Goal: Navigation & Orientation: Find specific page/section

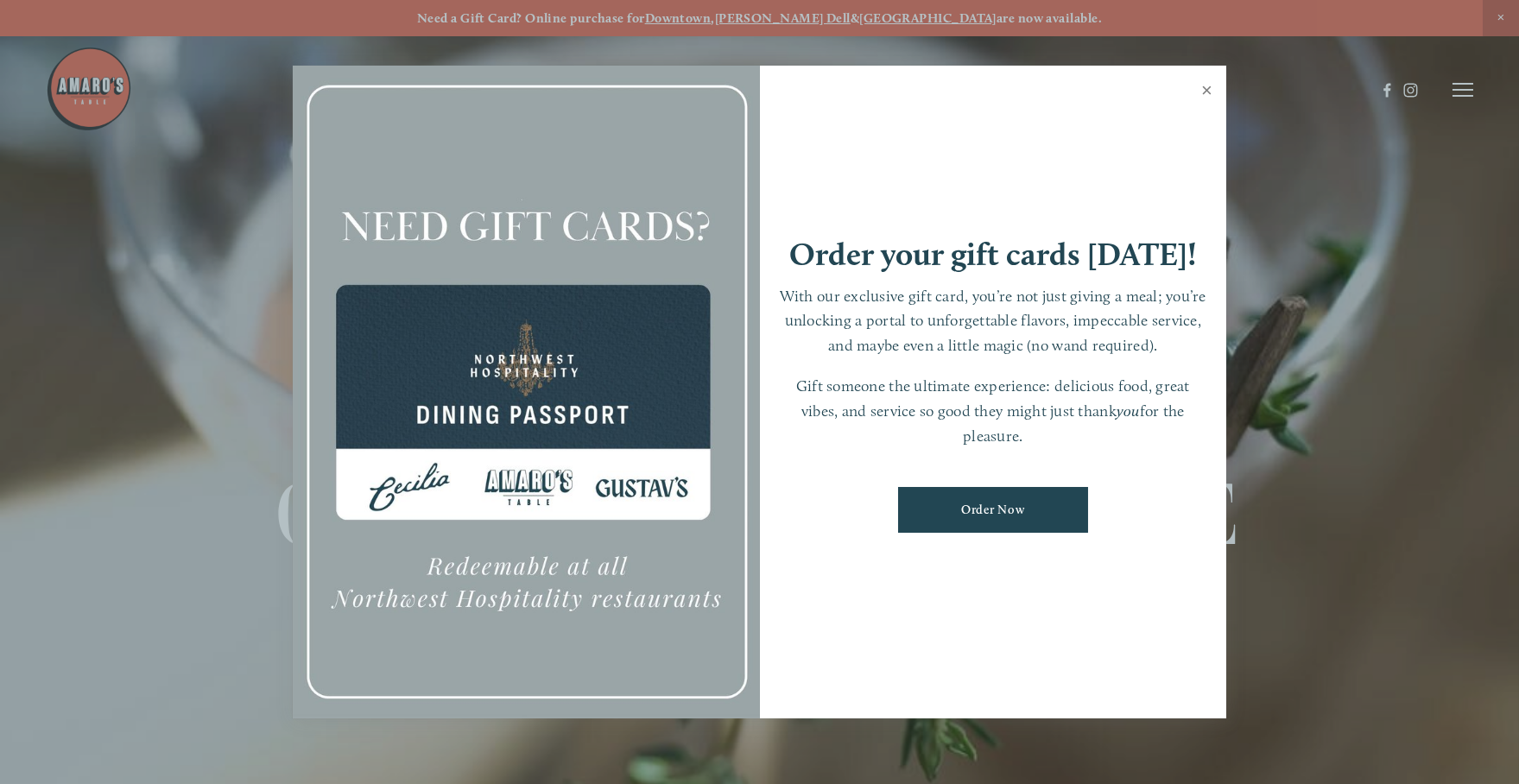
click at [1212, 89] on link "Close" at bounding box center [1206, 92] width 34 height 48
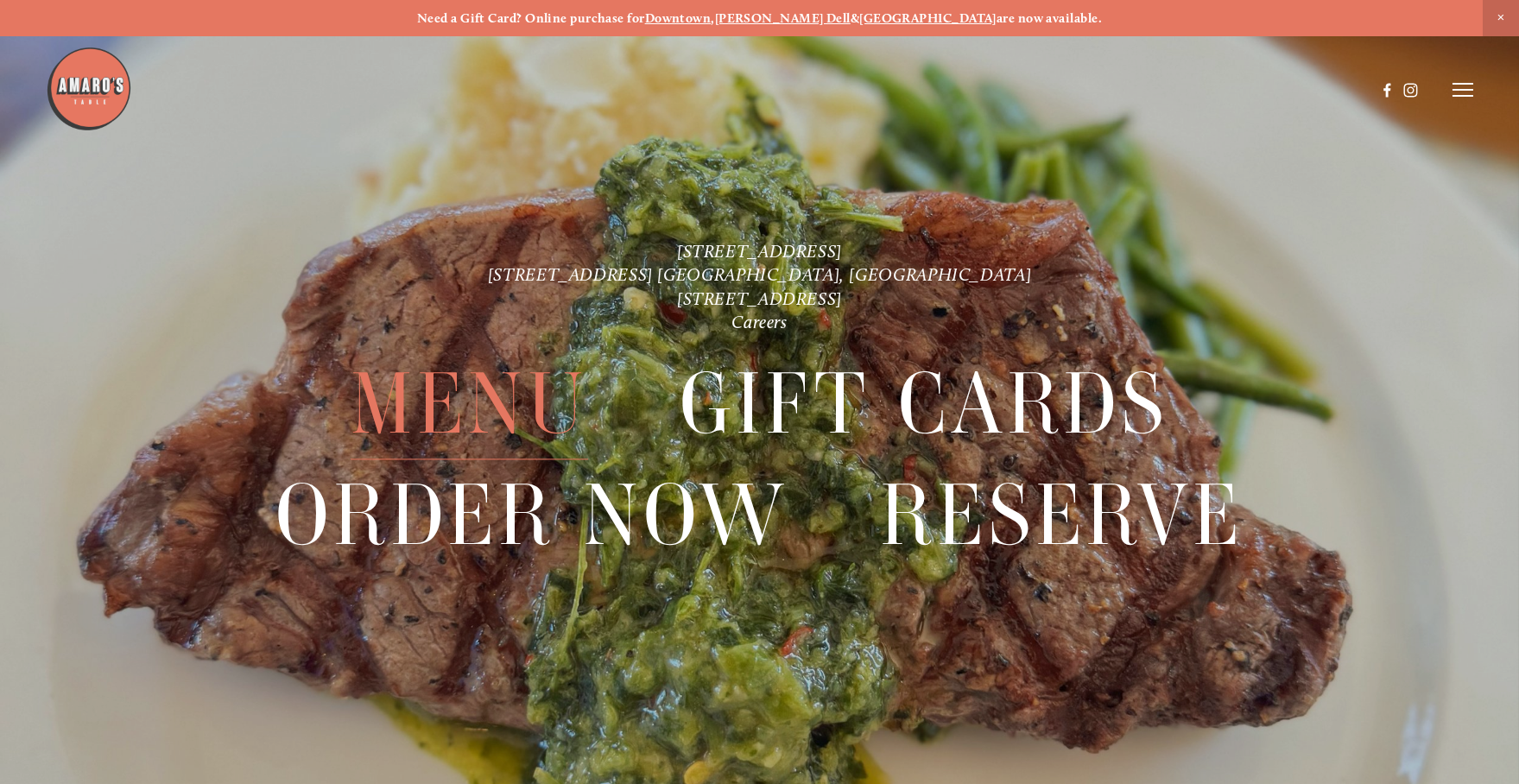
click at [406, 413] on span "Menu" at bounding box center [469, 404] width 238 height 111
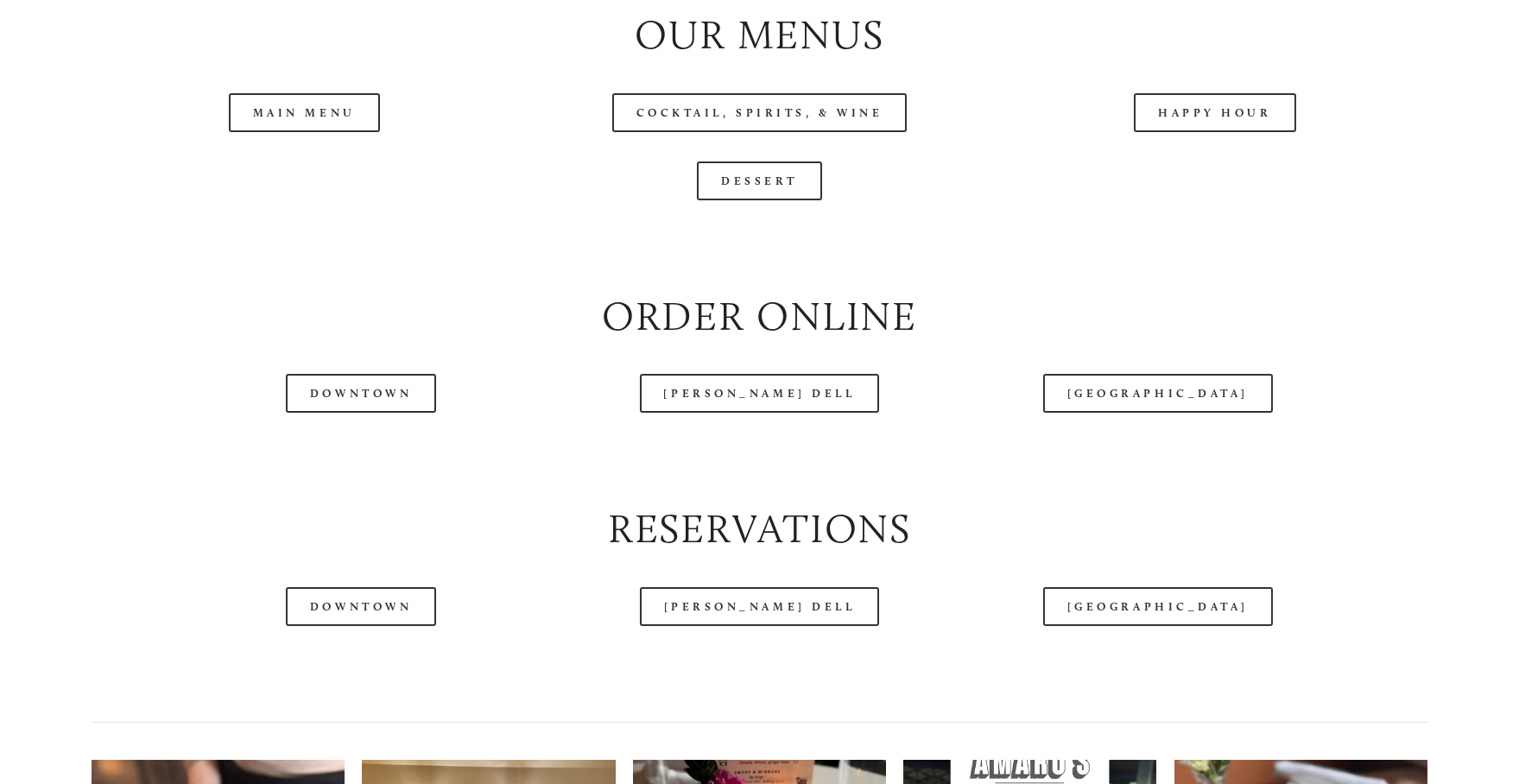
scroll to position [1985, 0]
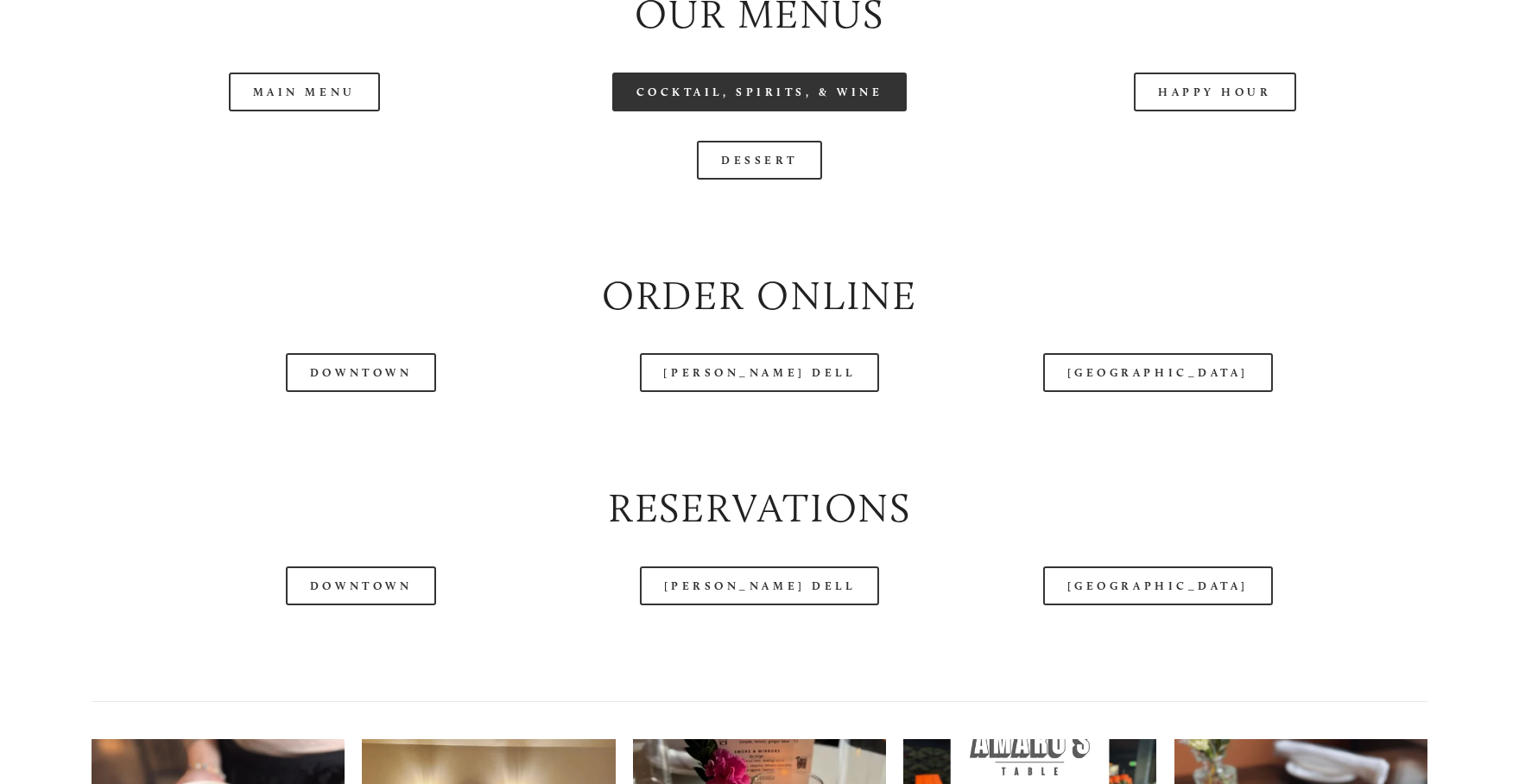
click at [780, 112] on link "Cocktail, Spirits, & Wine" at bounding box center [760, 92] width 295 height 38
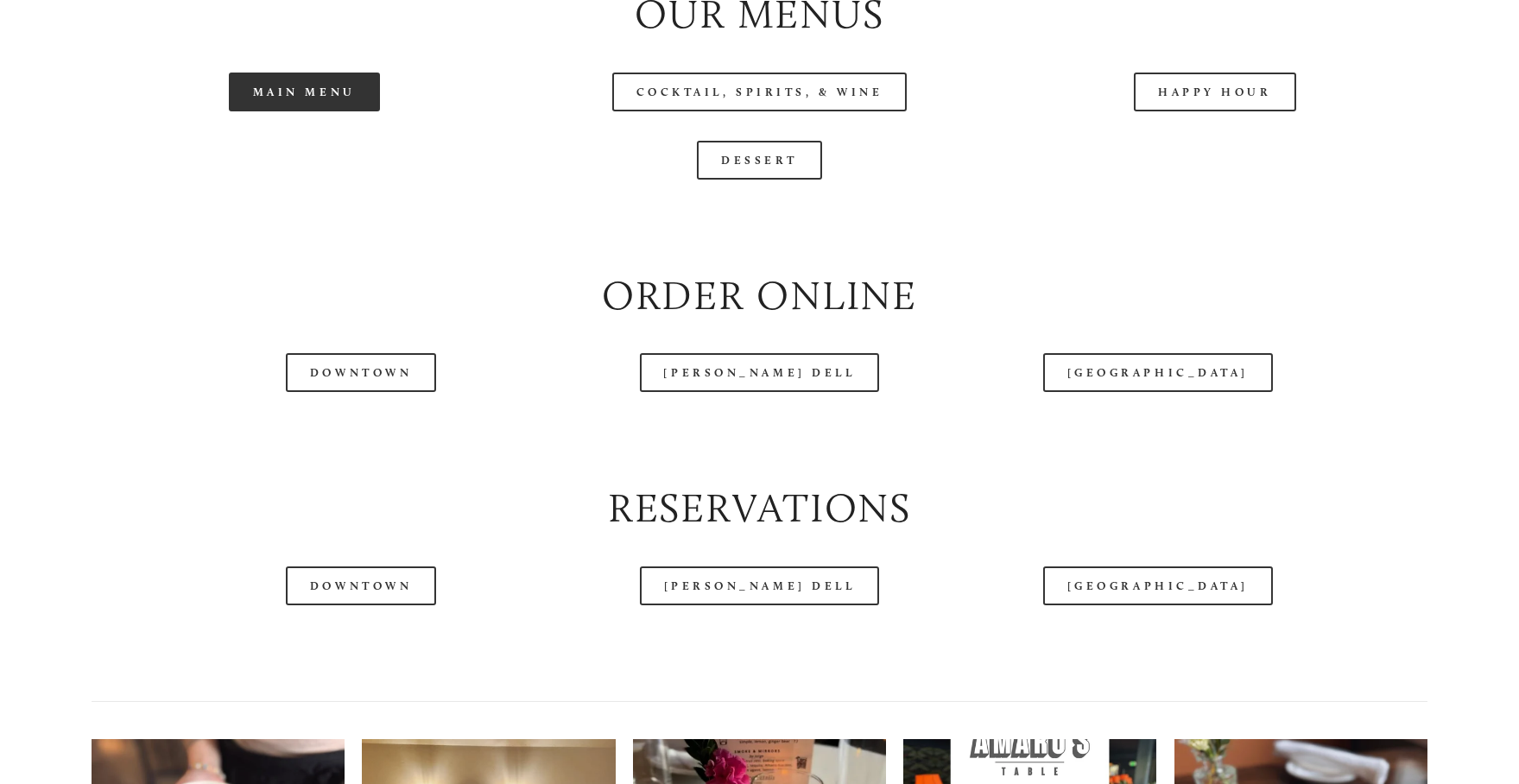
click at [300, 112] on link "Main Menu" at bounding box center [304, 92] width 151 height 38
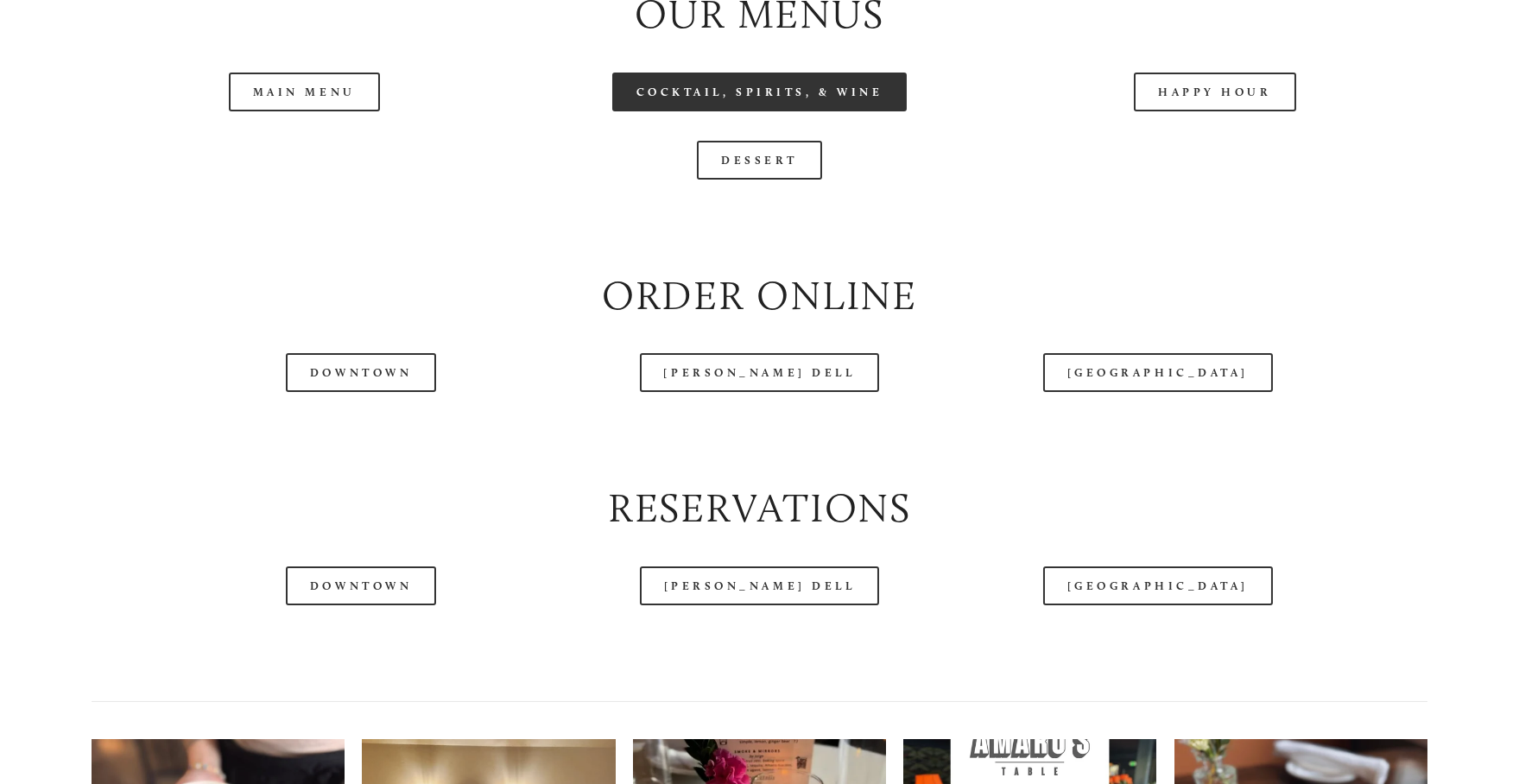
click at [802, 112] on link "Cocktail, Spirits, & Wine" at bounding box center [760, 92] width 295 height 38
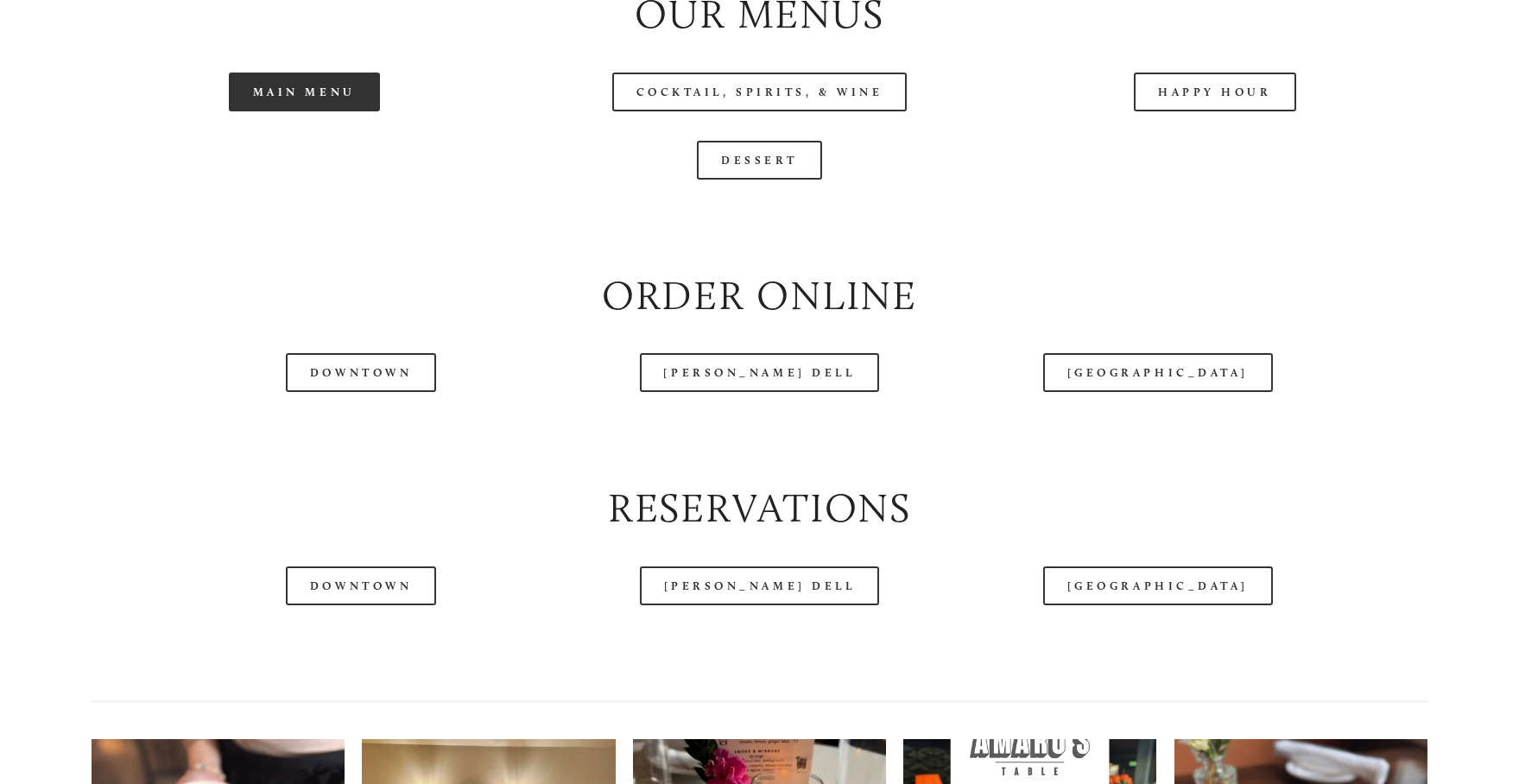
click at [318, 112] on link "Main Menu" at bounding box center [304, 92] width 151 height 38
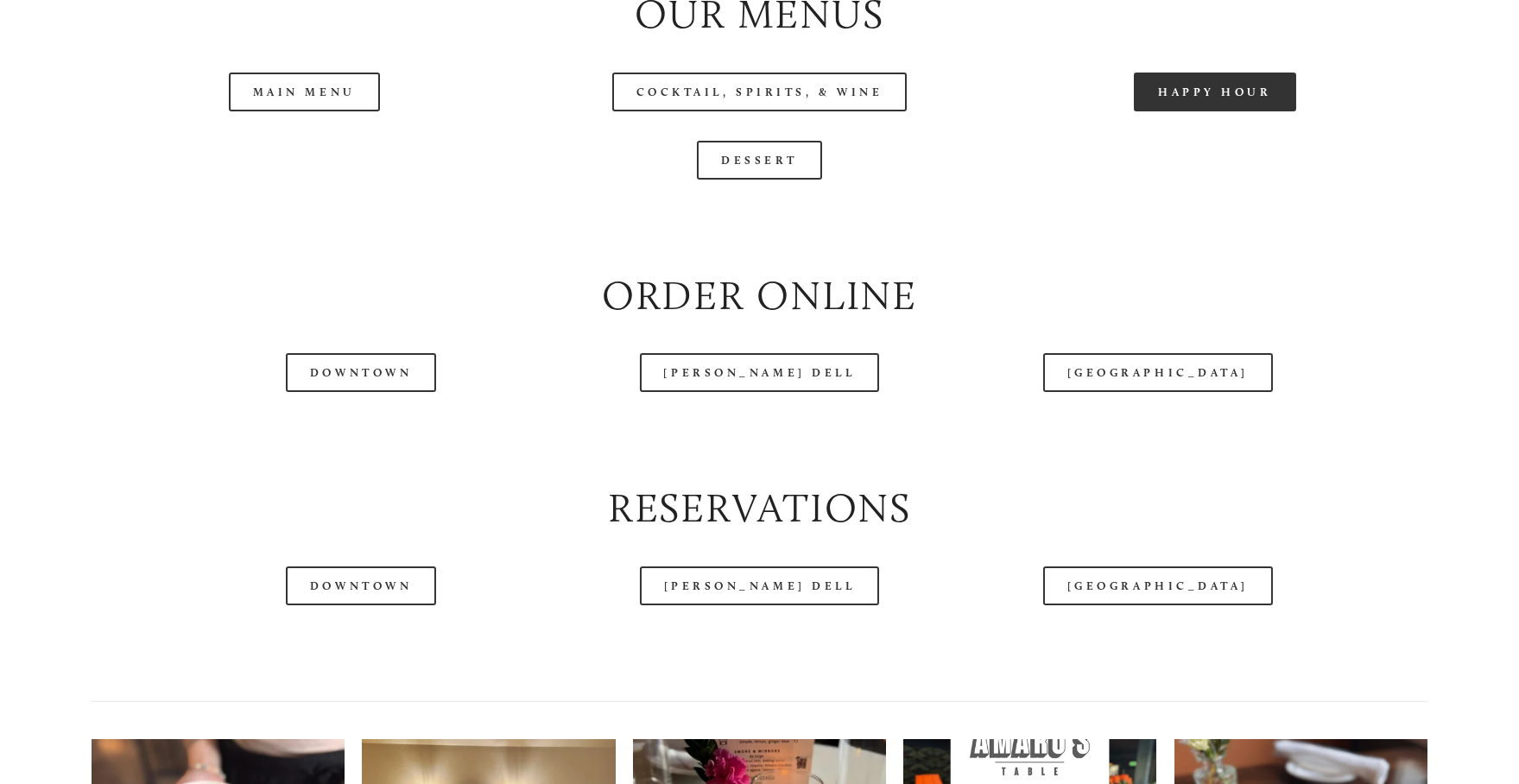
click at [1179, 112] on link "Happy Hour" at bounding box center [1215, 92] width 162 height 38
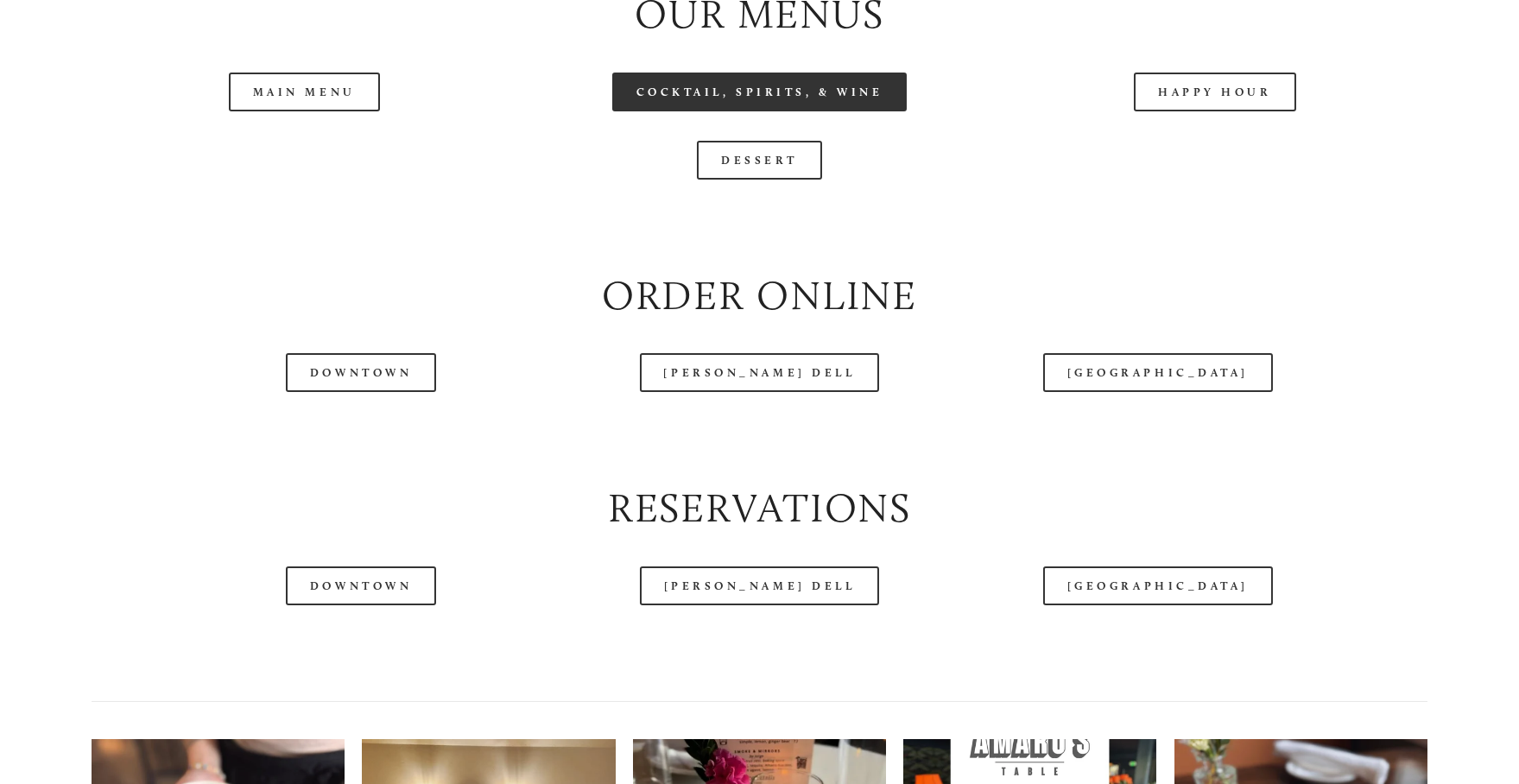
click at [743, 112] on link "Cocktail, Spirits, & Wine" at bounding box center [760, 92] width 295 height 38
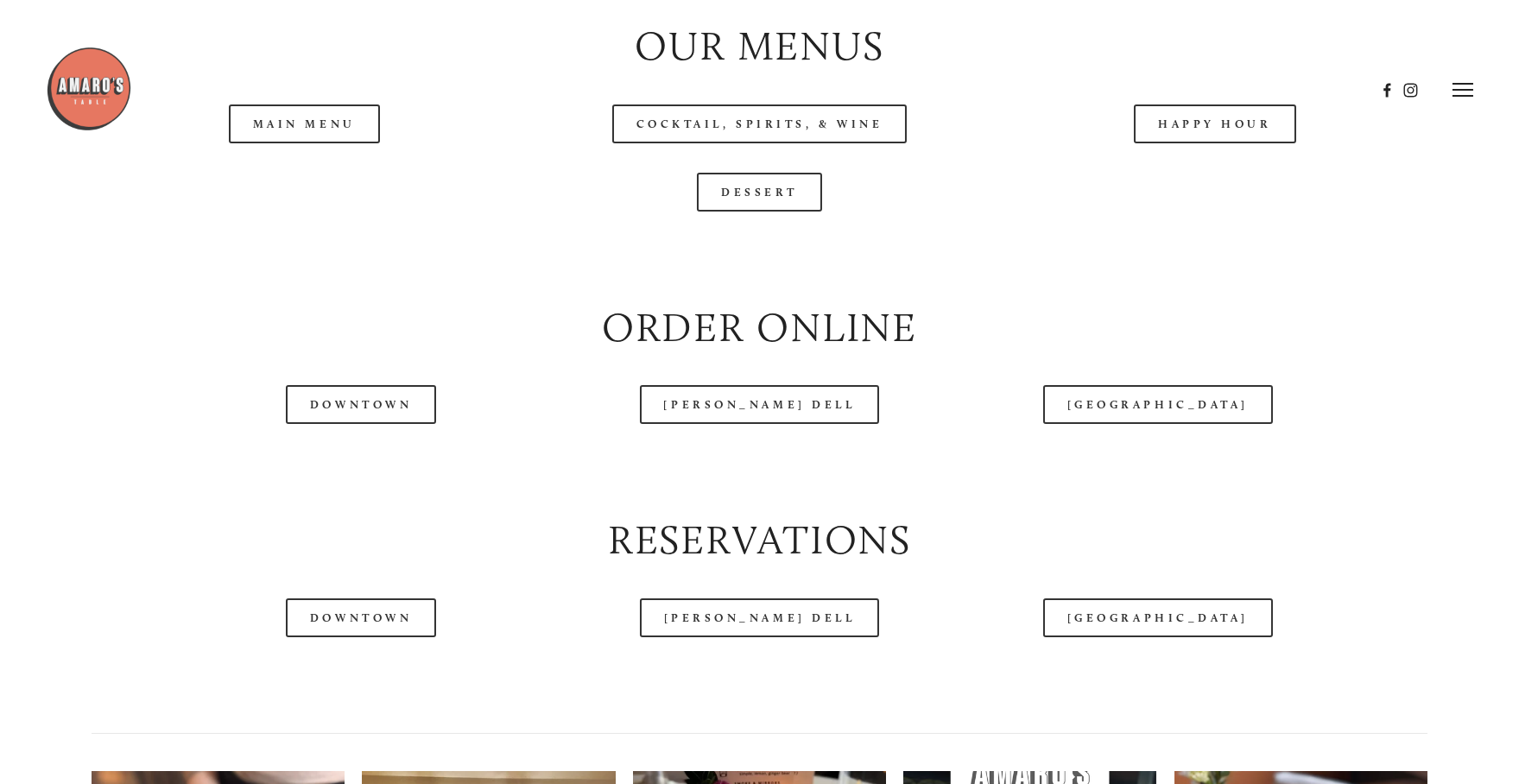
scroll to position [1899, 0]
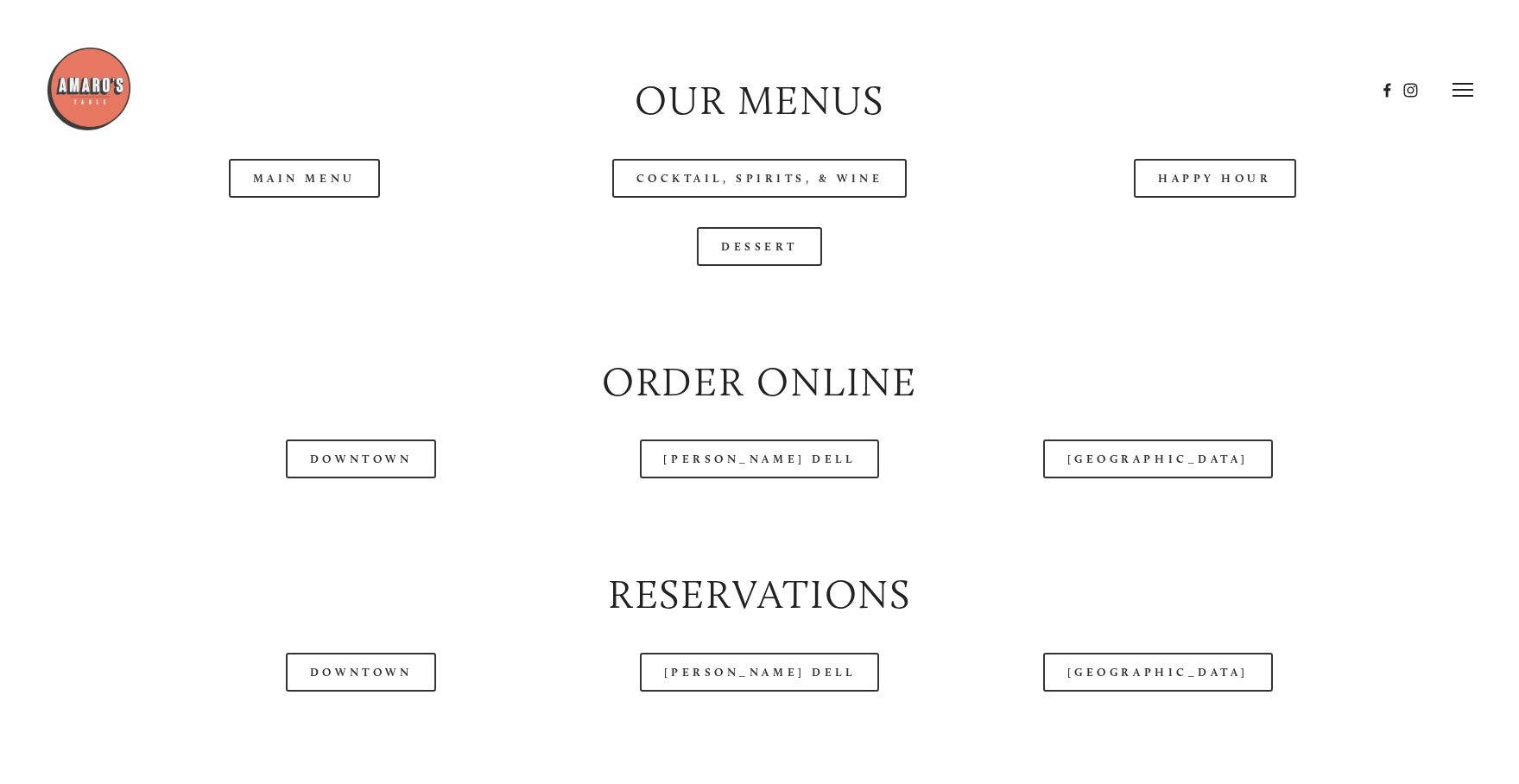
click at [1470, 98] on icon at bounding box center [1463, 90] width 21 height 16
click at [1288, 90] on span "Gallery" at bounding box center [1287, 90] width 41 height 16
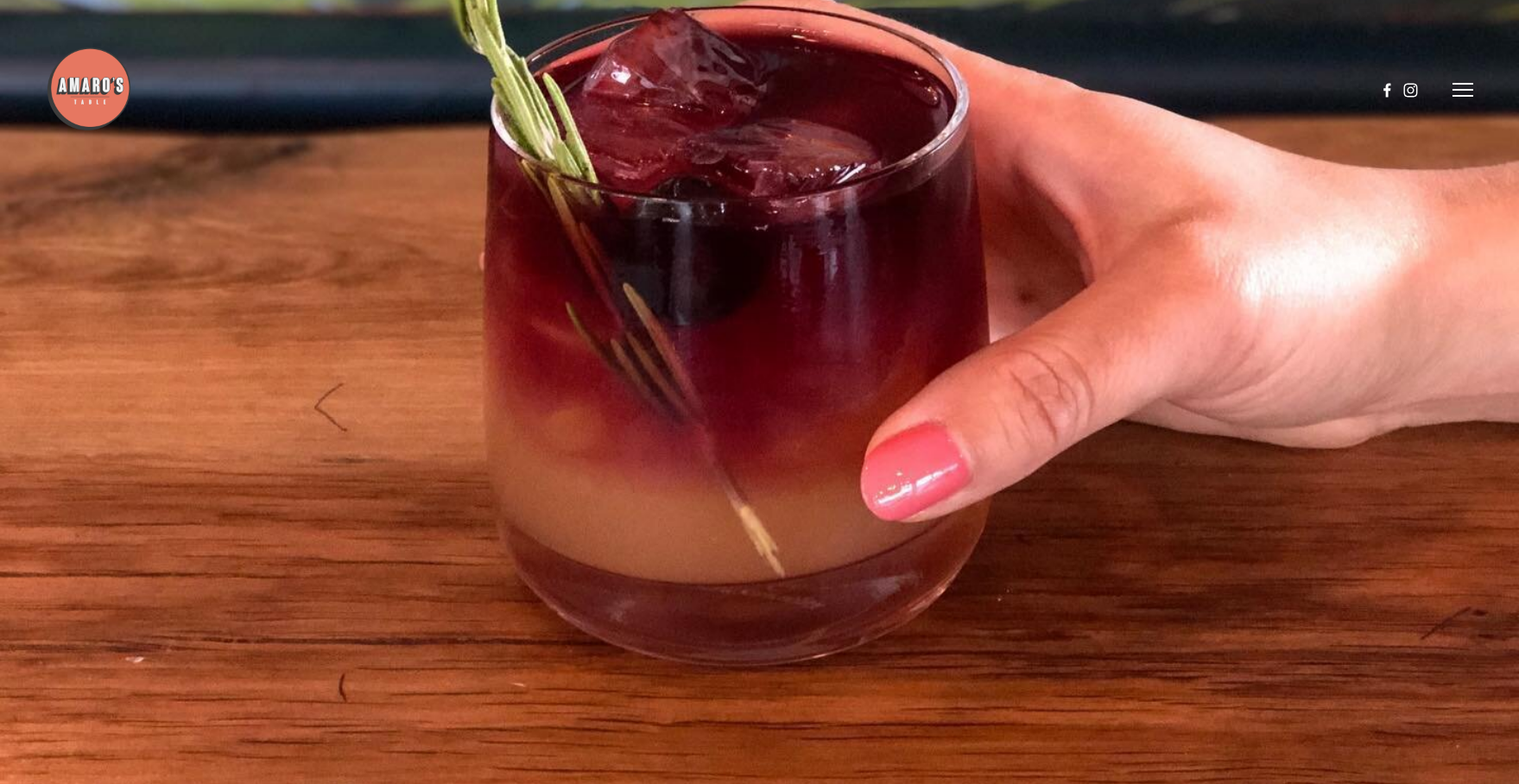
scroll to position [5178, 0]
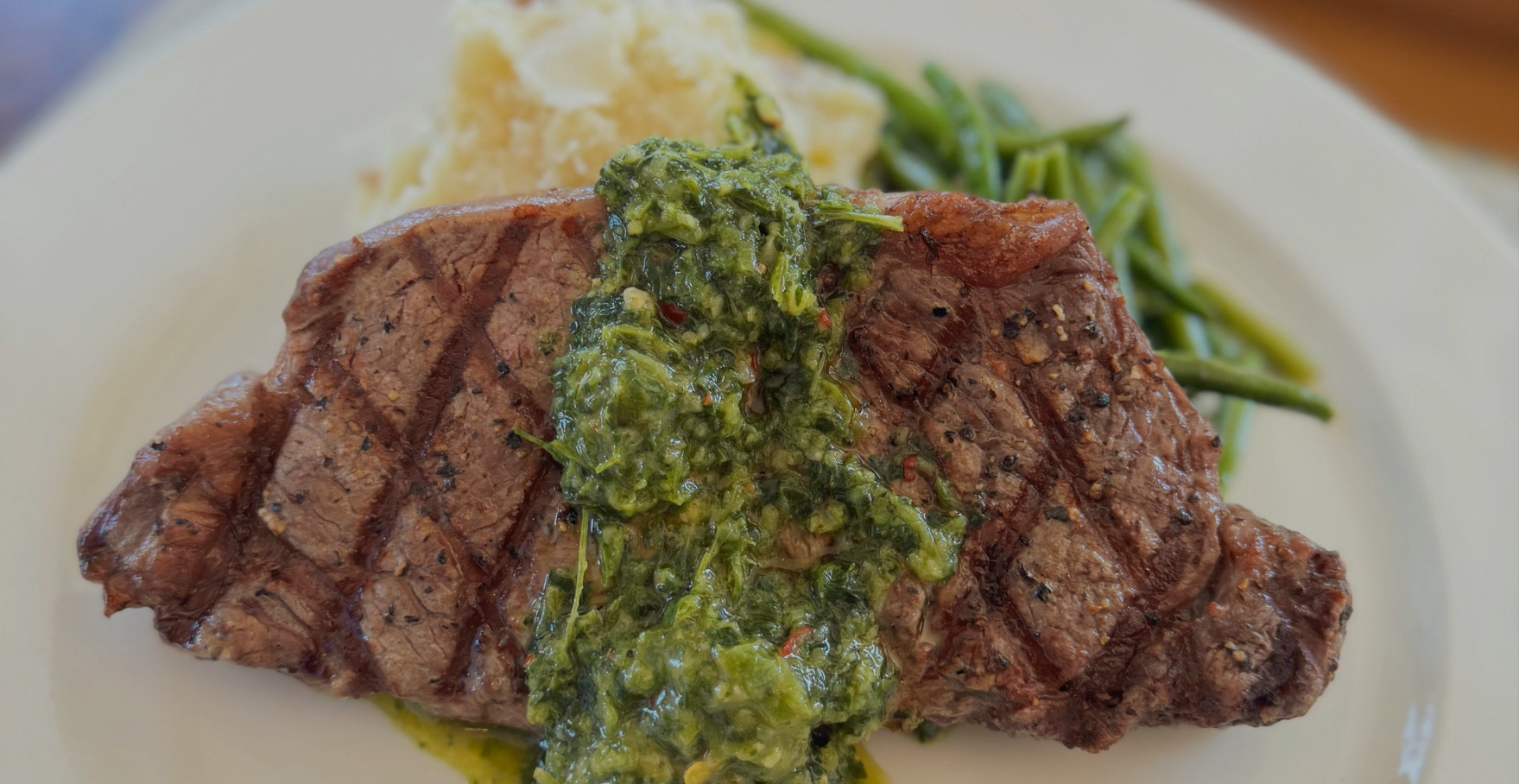
scroll to position [1899, 0]
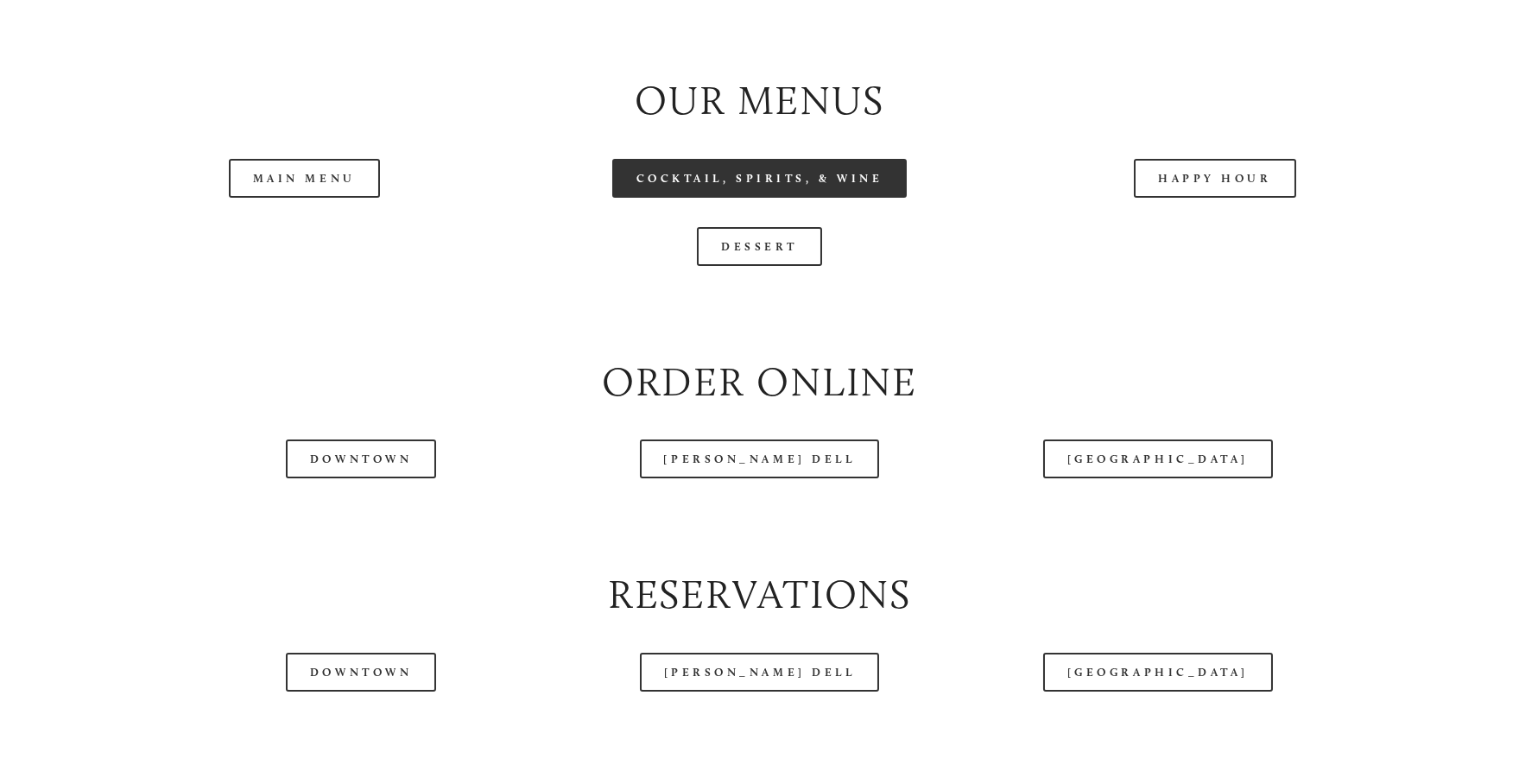
click at [773, 197] on link "Cocktail, Spirits, & Wine" at bounding box center [760, 178] width 295 height 38
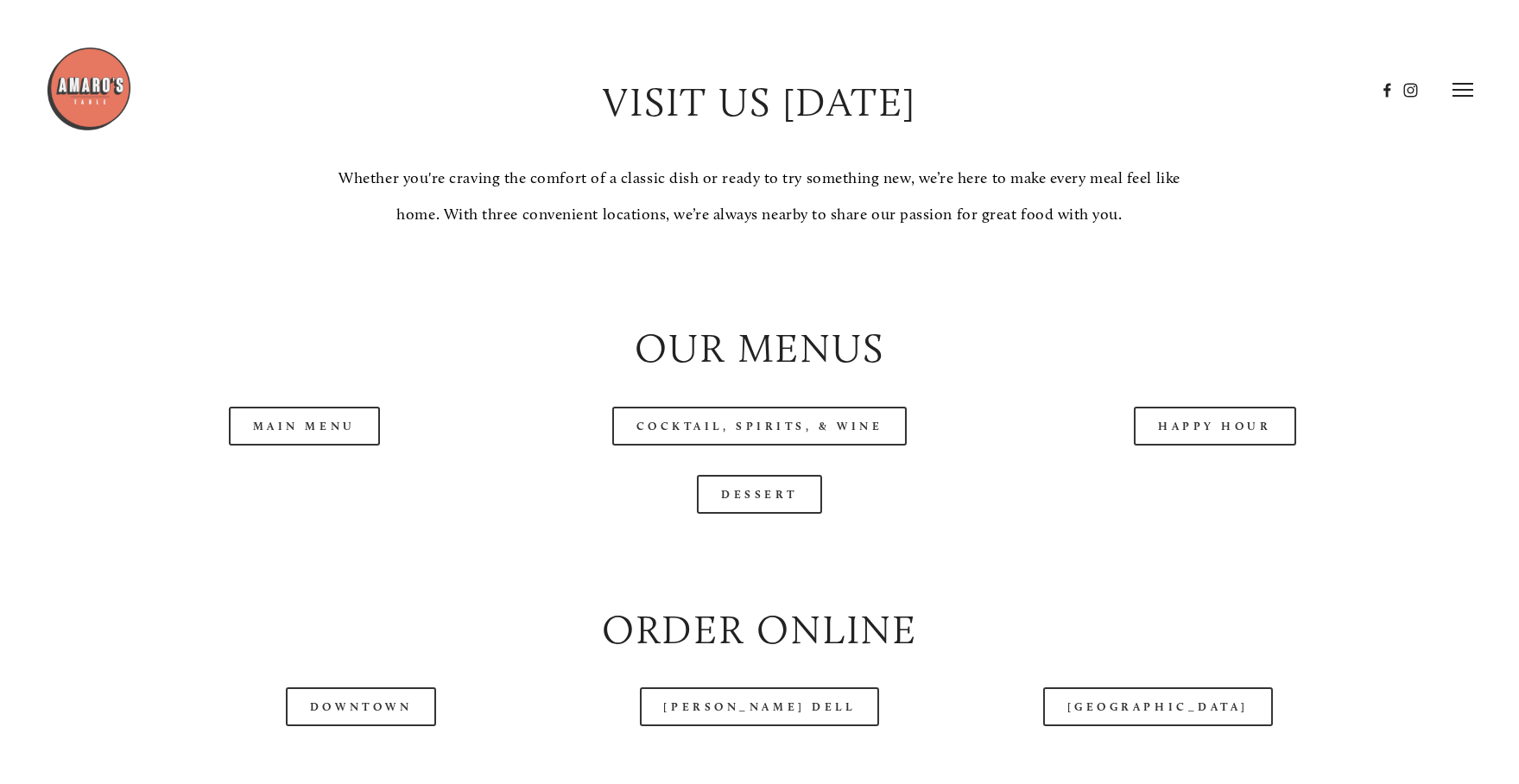
scroll to position [1553, 0]
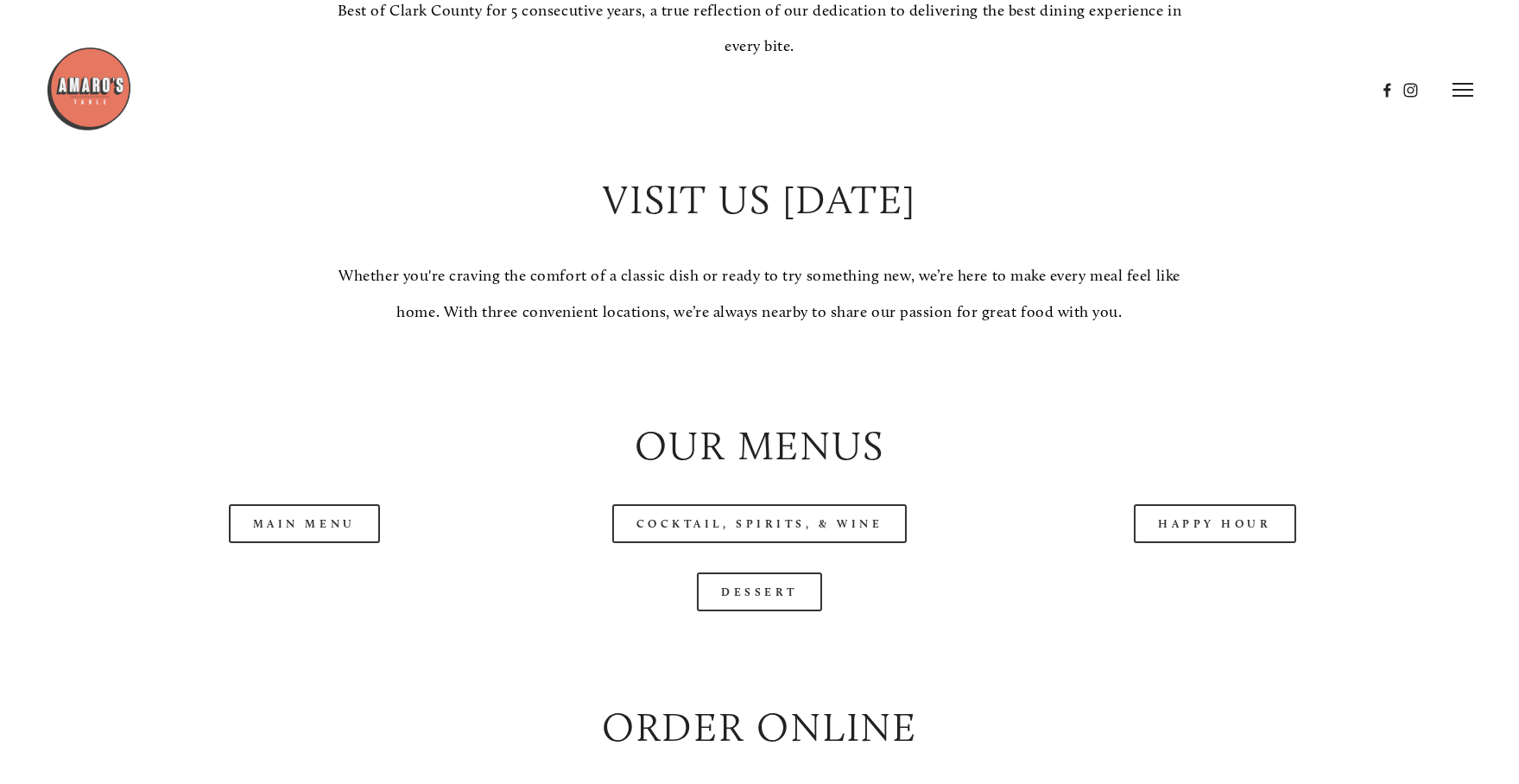
click at [83, 95] on img at bounding box center [88, 88] width 86 height 86
